Goal: Task Accomplishment & Management: Complete application form

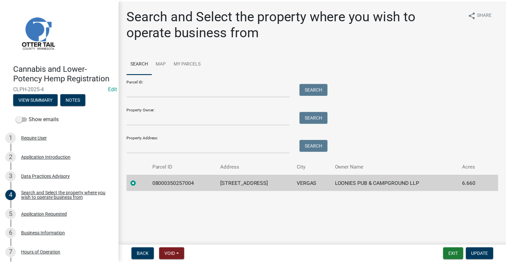
scroll to position [93, 0]
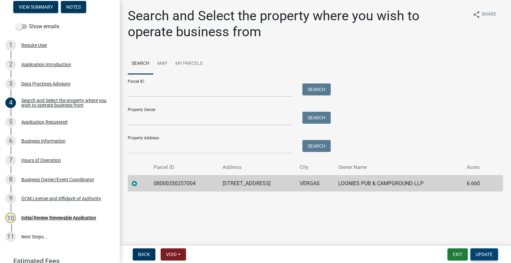
click at [485, 257] on span "Update" at bounding box center [484, 254] width 17 height 5
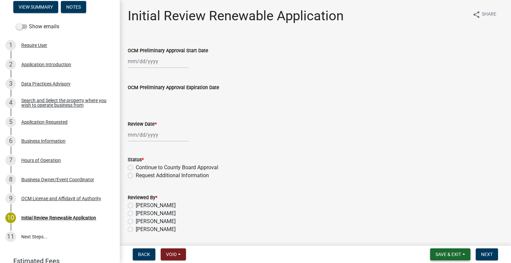
click at [447, 256] on span "Save & Exit" at bounding box center [449, 254] width 26 height 5
click at [442, 240] on button "Save & Exit" at bounding box center [443, 237] width 53 height 16
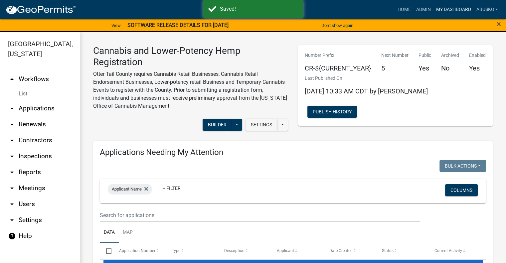
select select "3: 100"
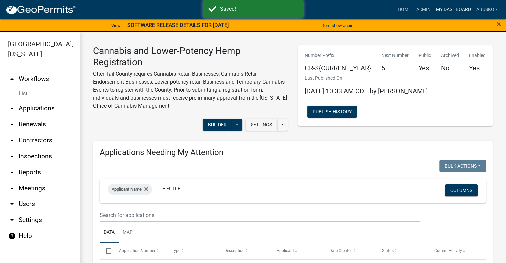
click at [451, 10] on link "My Dashboard" at bounding box center [453, 9] width 40 height 13
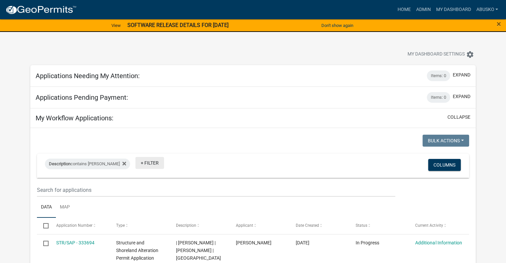
click at [138, 165] on link "+ Filter" at bounding box center [149, 163] width 29 height 12
click at [138, 196] on li "Application Number" at bounding box center [142, 198] width 61 height 15
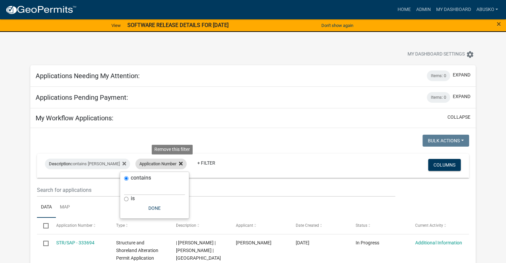
click at [179, 165] on icon at bounding box center [181, 164] width 4 height 4
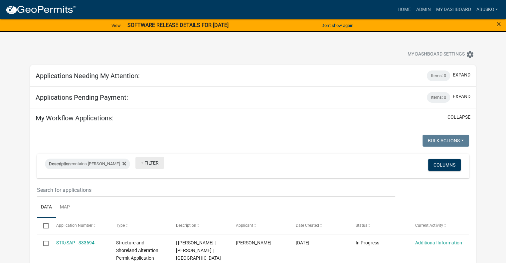
click at [145, 162] on link "+ Filter" at bounding box center [149, 163] width 29 height 12
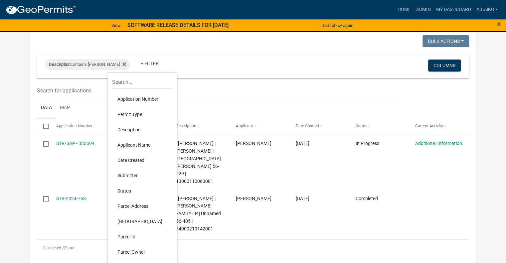
scroll to position [100, 0]
click at [134, 113] on li "Permit Type" at bounding box center [142, 114] width 61 height 15
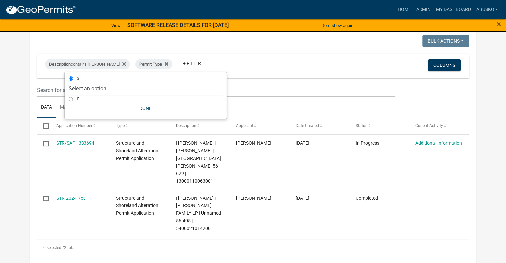
click at [121, 87] on select "Select an option Building Contractor / Excavators (Registration) Building Contr…" at bounding box center [146, 89] width 154 height 14
select select "6e70a9fa-9a46-4129-9cb1-bdd16cff0c50"
click at [91, 82] on select "Select an option Building Contractor / Excavators (Registration) Building Contr…" at bounding box center [146, 89] width 154 height 14
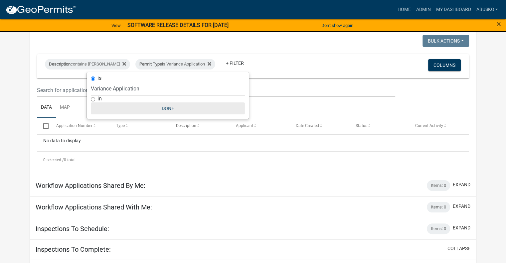
click at [168, 108] on button "Done" at bounding box center [168, 109] width 154 height 12
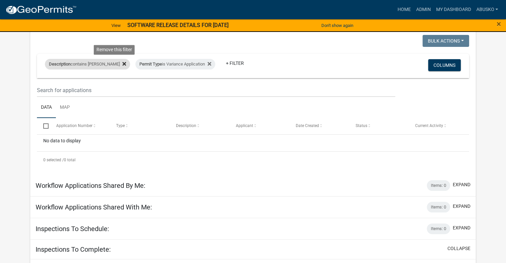
click at [122, 63] on icon at bounding box center [124, 64] width 4 height 4
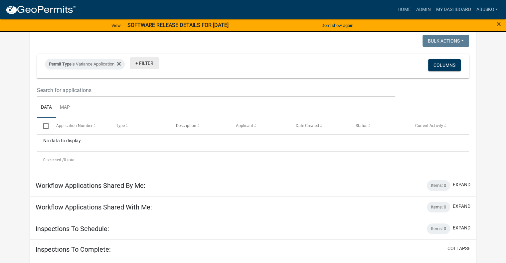
click at [151, 64] on link "+ Filter" at bounding box center [144, 63] width 29 height 12
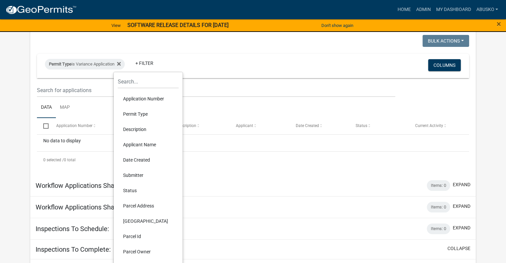
click at [332, 101] on ul "Data Map" at bounding box center [253, 107] width 432 height 21
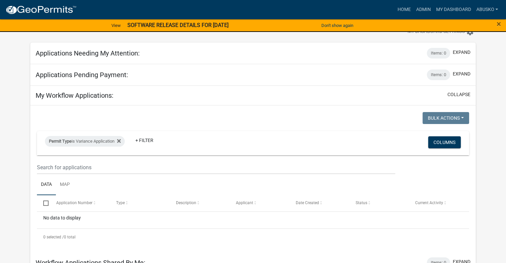
scroll to position [0, 0]
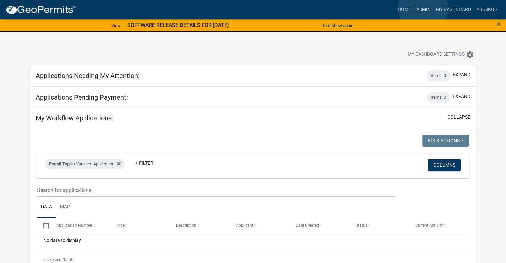
click at [424, 8] on link "Admin" at bounding box center [423, 9] width 20 height 13
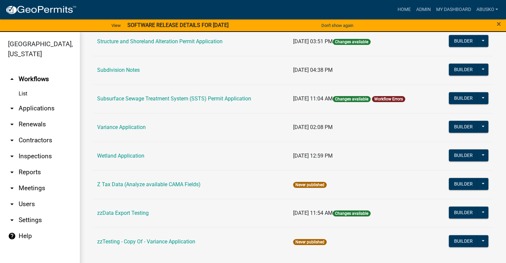
scroll to position [475, 0]
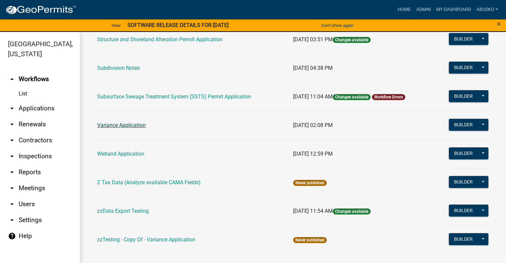
click at [131, 123] on link "Variance Application" at bounding box center [121, 125] width 49 height 6
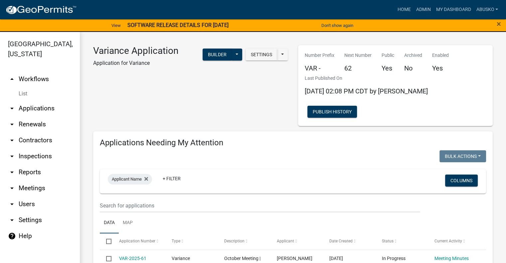
scroll to position [166, 0]
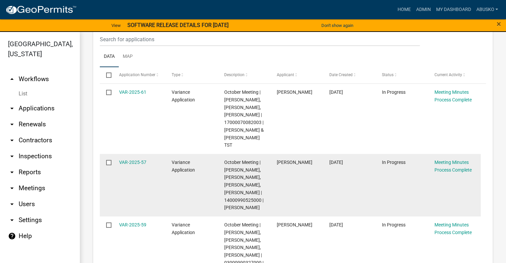
select select "3: 100"
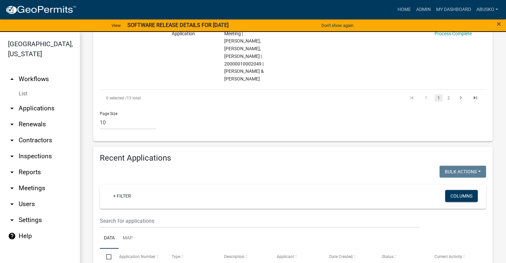
scroll to position [799, 0]
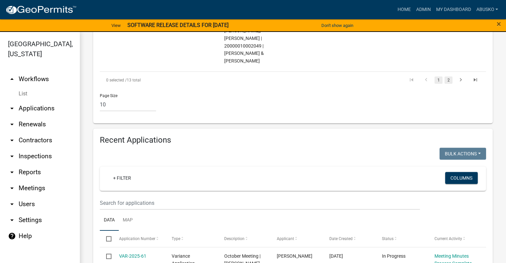
click at [445, 84] on link "2" at bounding box center [449, 80] width 8 height 7
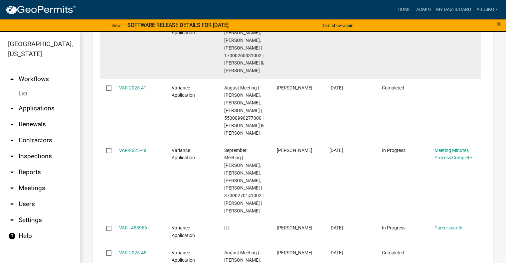
scroll to position [2248, 0]
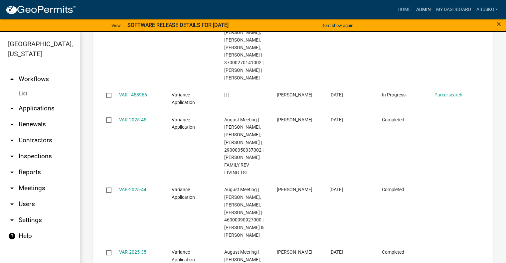
drag, startPoint x: 422, startPoint y: 11, endPoint x: 422, endPoint y: 1, distance: 10.7
click at [422, 11] on link "Admin" at bounding box center [423, 9] width 20 height 13
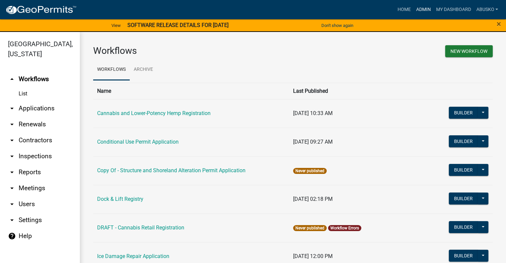
drag, startPoint x: 426, startPoint y: 8, endPoint x: 335, endPoint y: 46, distance: 99.0
click at [426, 8] on link "Admin" at bounding box center [423, 9] width 20 height 13
click at [30, 102] on link "arrow_drop_down Applications" at bounding box center [40, 109] width 80 height 16
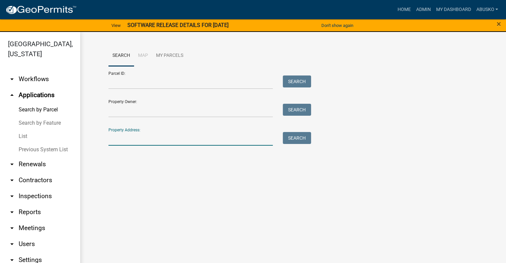
click at [128, 139] on input "Property Address:" at bounding box center [191, 139] width 165 height 14
type input "50465"
click at [297, 138] on button "Search" at bounding box center [297, 138] width 28 height 12
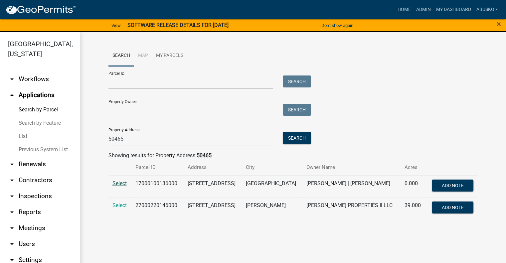
click at [118, 183] on span "Select" at bounding box center [119, 183] width 14 height 6
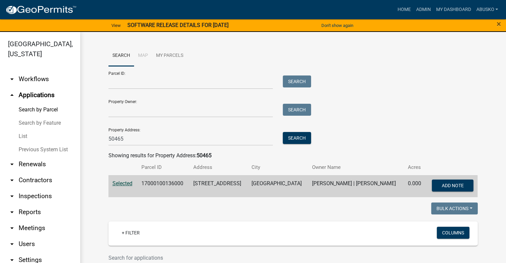
click at [120, 183] on span "Selected" at bounding box center [122, 183] width 20 height 6
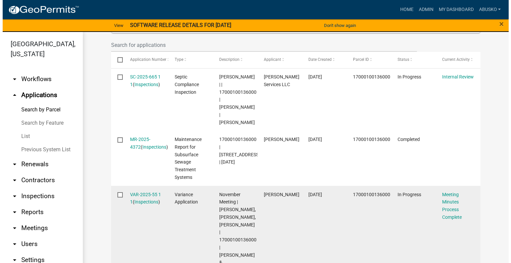
scroll to position [266, 0]
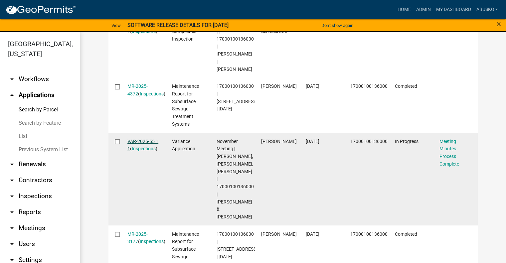
click at [137, 138] on div "VAR-2025-55 1 1 ( Inspections )" at bounding box center [143, 145] width 32 height 15
click at [142, 139] on link "VAR-2025-55 1 1" at bounding box center [142, 145] width 31 height 13
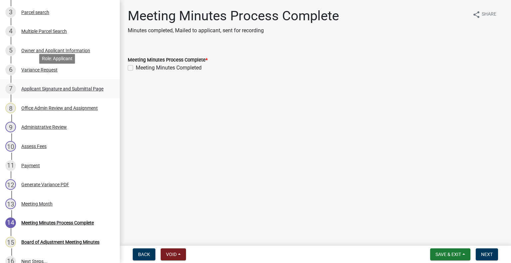
scroll to position [166, 0]
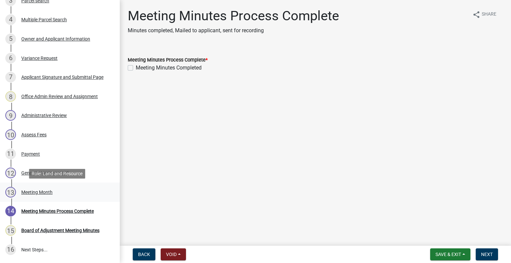
click at [32, 192] on div "Meeting Month" at bounding box center [36, 192] width 31 height 5
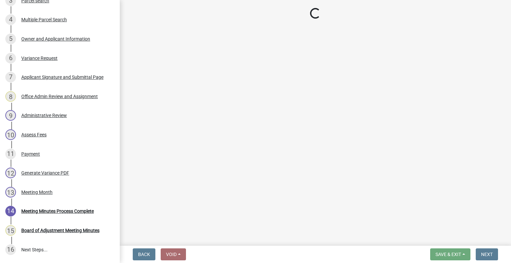
select select "82a55324-7b43-4f9c-a4c6-a91cba262092"
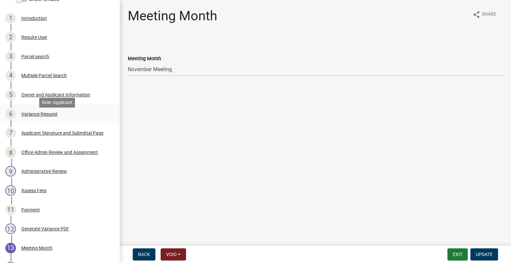
scroll to position [100, 0]
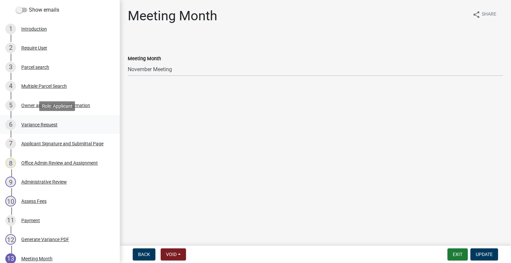
click at [39, 119] on div "6 Variance Request" at bounding box center [57, 124] width 104 height 11
